Goal: Task Accomplishment & Management: Manage account settings

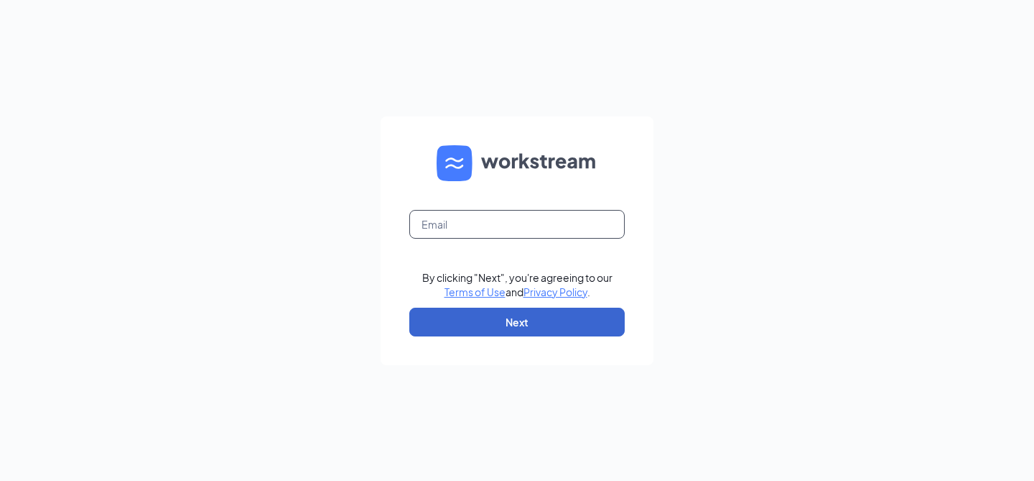
type input "[EMAIL_ADDRESS][DOMAIN_NAME]"
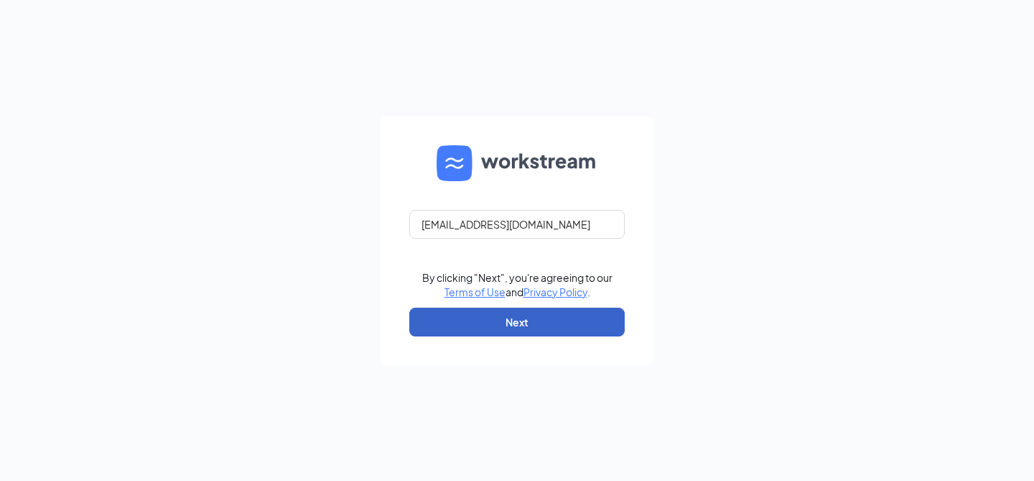
click at [558, 325] on button "Next" at bounding box center [516, 321] width 215 height 29
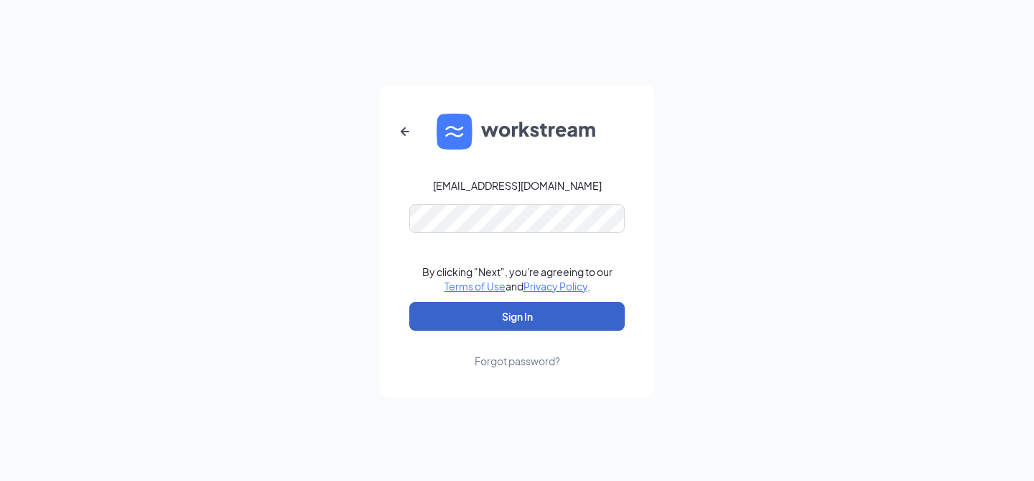
click at [488, 313] on button "Sign In" at bounding box center [516, 316] width 215 height 29
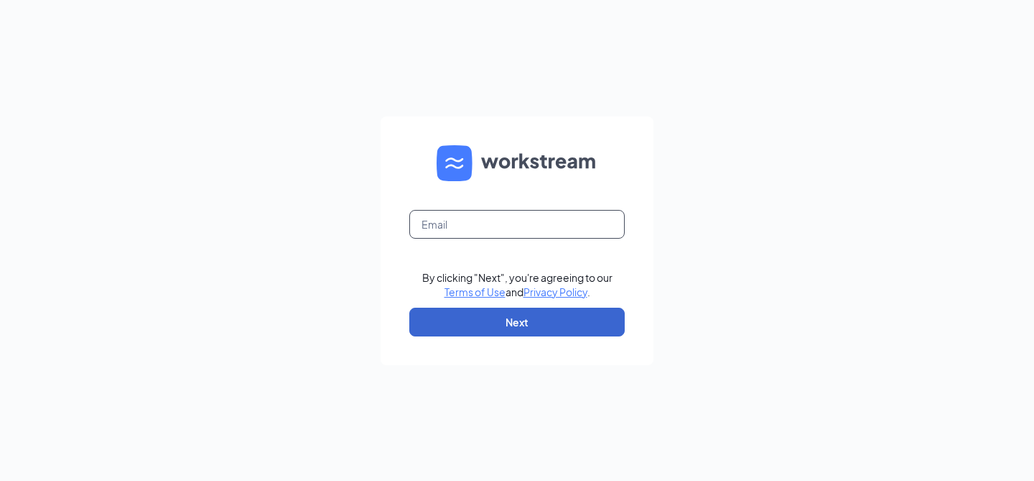
type input "[EMAIL_ADDRESS][DOMAIN_NAME]"
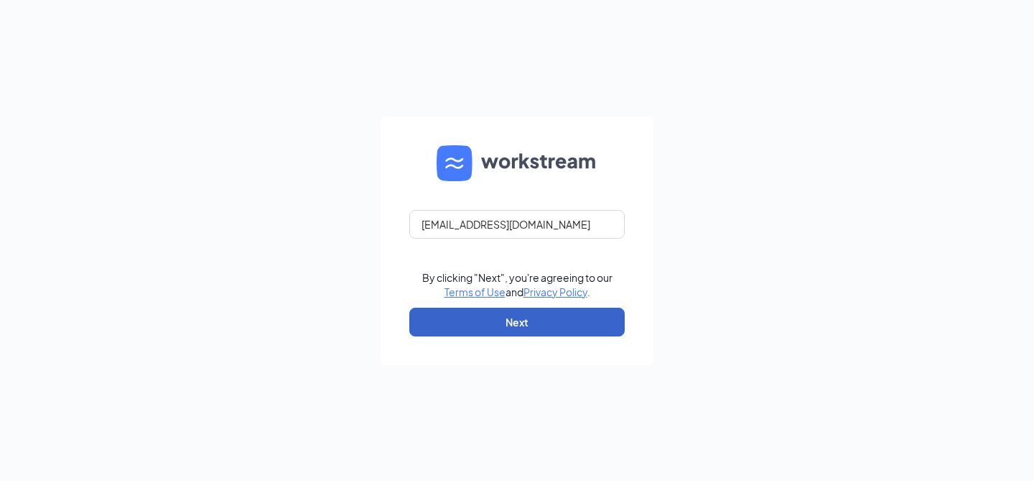
click at [547, 330] on button "Next" at bounding box center [516, 321] width 215 height 29
